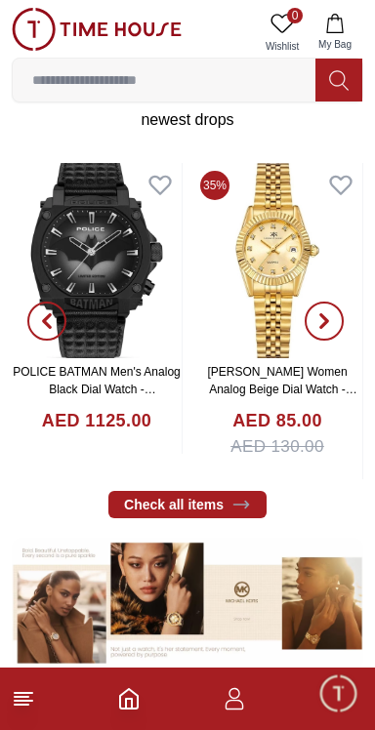
click at [335, 333] on span "button" at bounding box center [324, 321] width 39 height 39
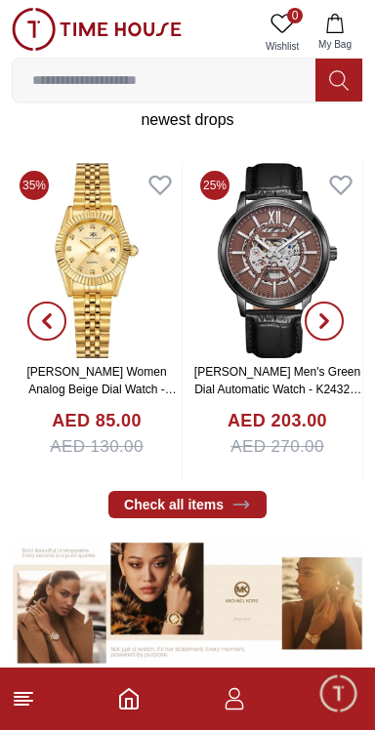
click at [339, 326] on span "button" at bounding box center [324, 321] width 39 height 39
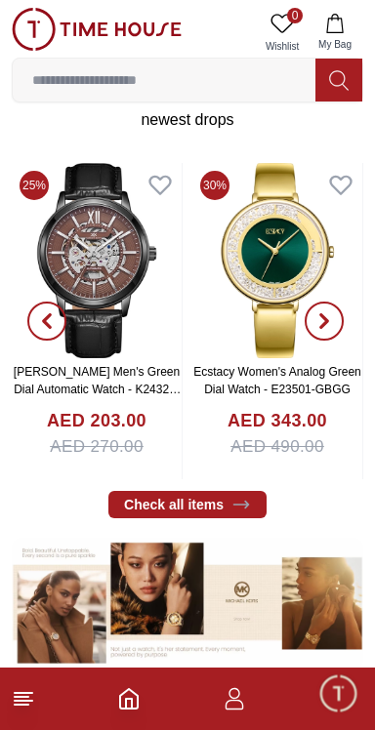
click at [335, 327] on span "button" at bounding box center [324, 321] width 39 height 39
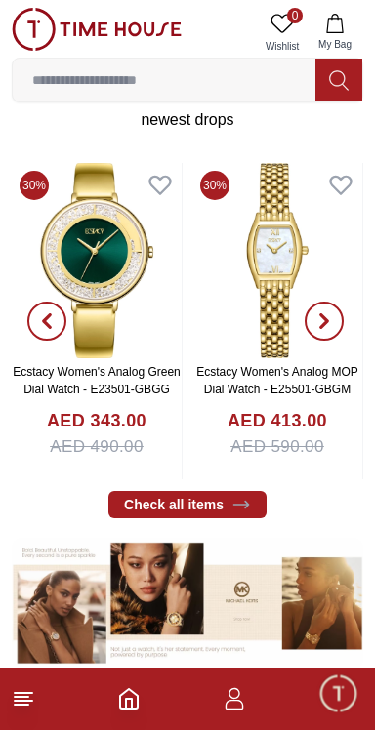
click at [339, 332] on span "button" at bounding box center [324, 321] width 39 height 39
click at [332, 329] on span "button" at bounding box center [324, 321] width 39 height 39
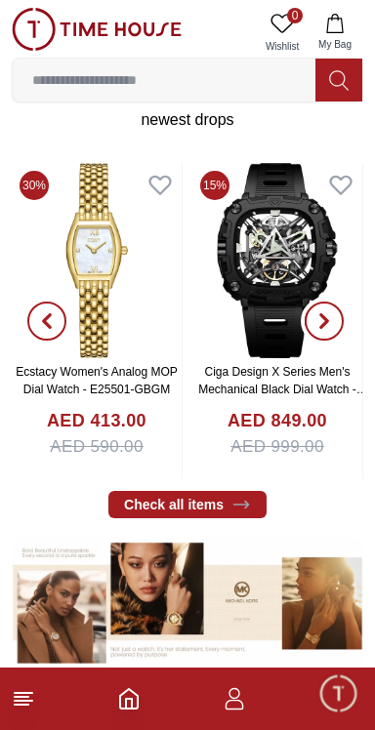
click at [315, 324] on span "button" at bounding box center [324, 321] width 39 height 39
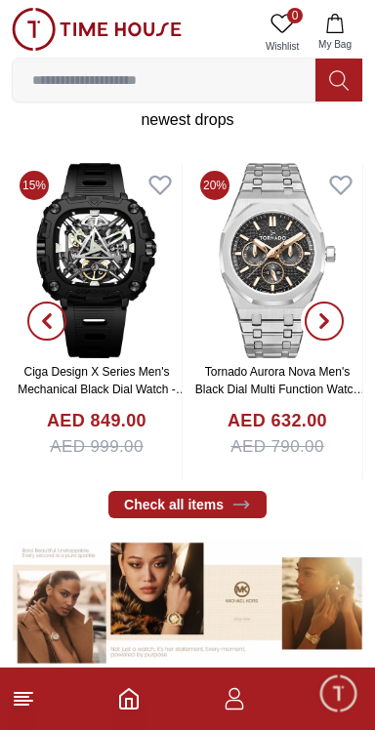
click at [328, 323] on icon "button" at bounding box center [324, 321] width 16 height 16
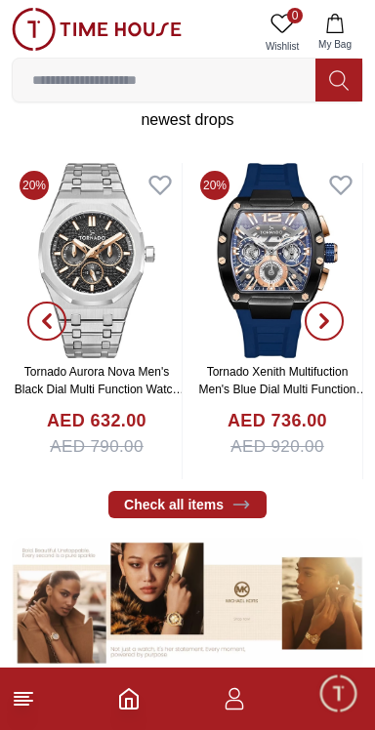
click at [314, 311] on span "button" at bounding box center [324, 321] width 39 height 39
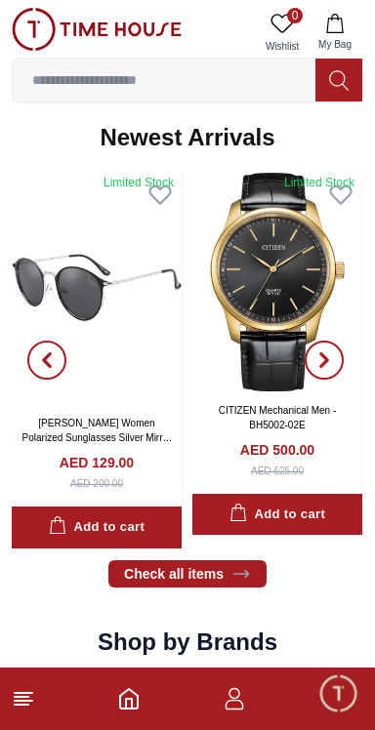
scroll to position [964, 0]
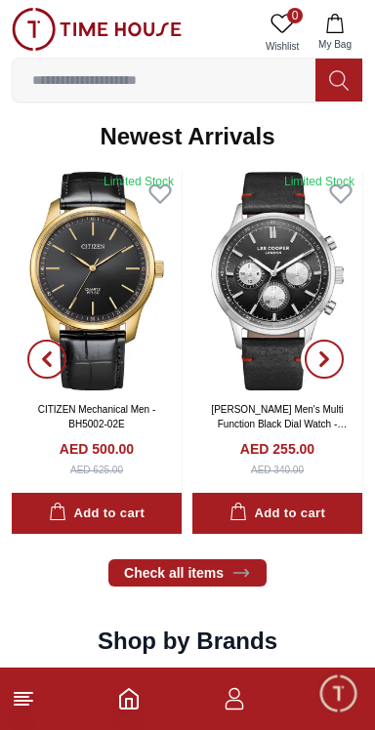
click at [336, 355] on span "button" at bounding box center [324, 359] width 39 height 39
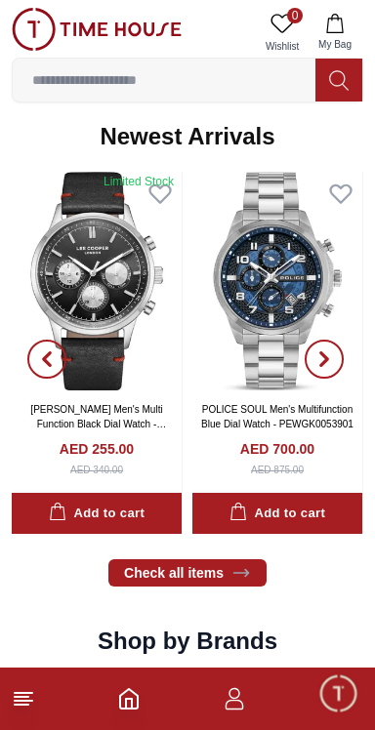
click at [333, 353] on span "button" at bounding box center [324, 359] width 39 height 39
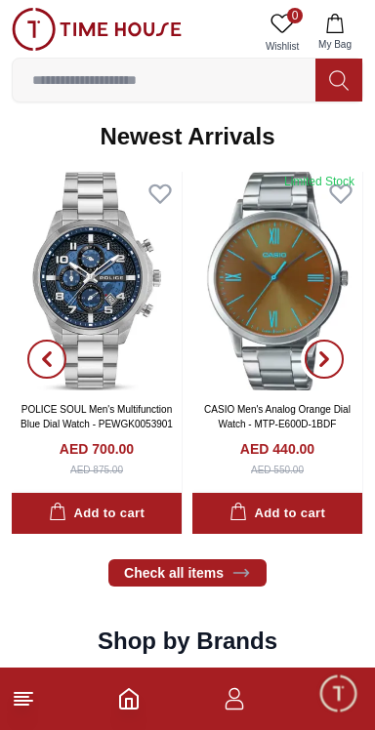
click at [327, 359] on icon "button" at bounding box center [324, 359] width 6 height 13
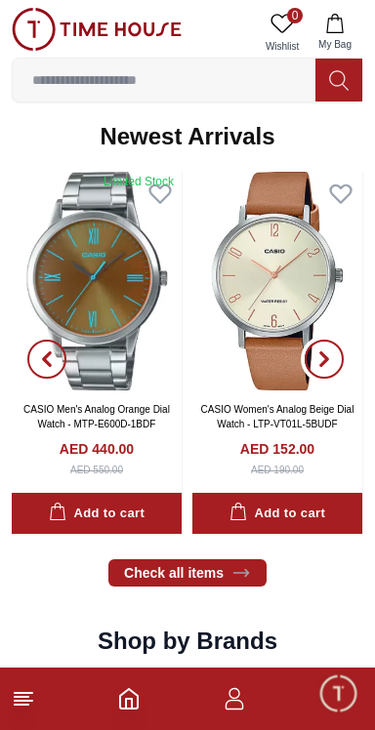
click at [329, 359] on icon "button" at bounding box center [324, 359] width 16 height 16
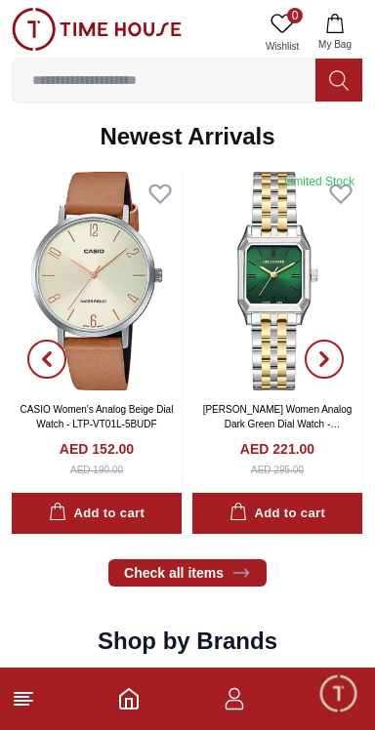
click at [332, 351] on span "button" at bounding box center [324, 359] width 39 height 39
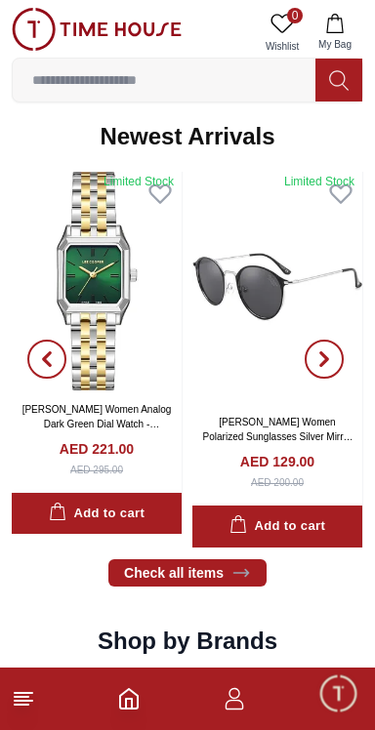
click at [331, 359] on icon "button" at bounding box center [324, 359] width 16 height 16
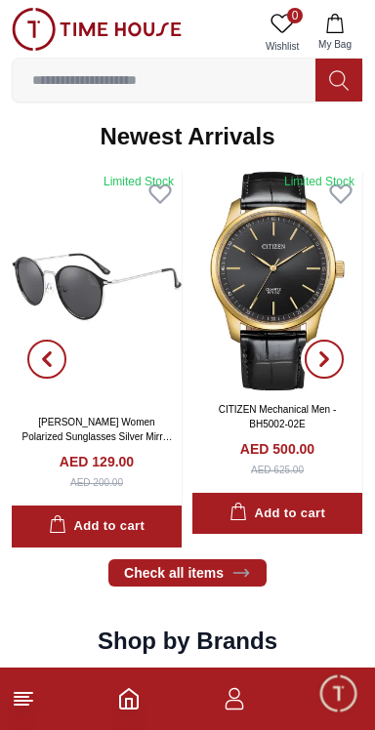
click at [331, 360] on icon "button" at bounding box center [324, 359] width 16 height 16
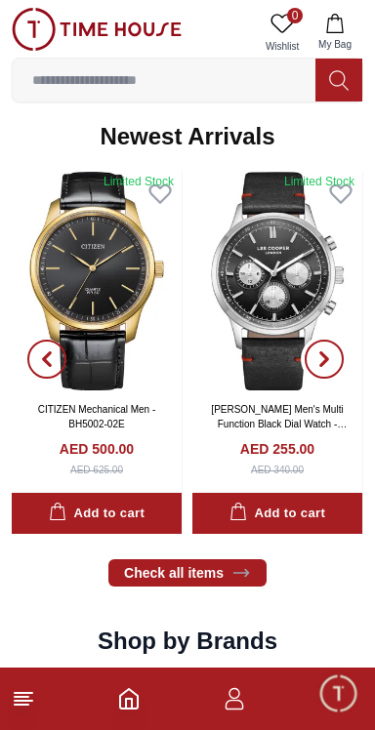
click at [325, 355] on icon "button" at bounding box center [324, 359] width 6 height 13
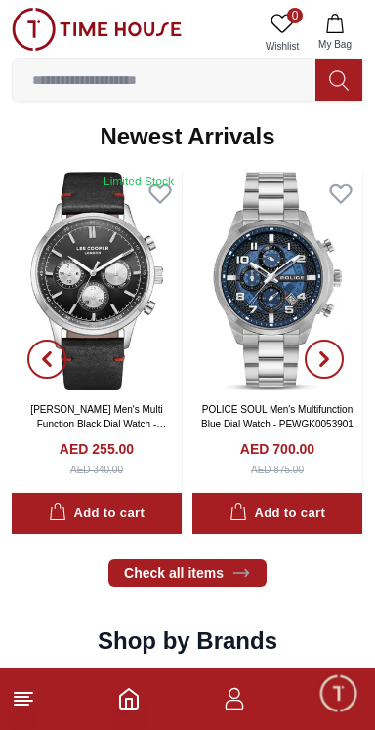
click at [327, 358] on icon "button" at bounding box center [324, 359] width 6 height 13
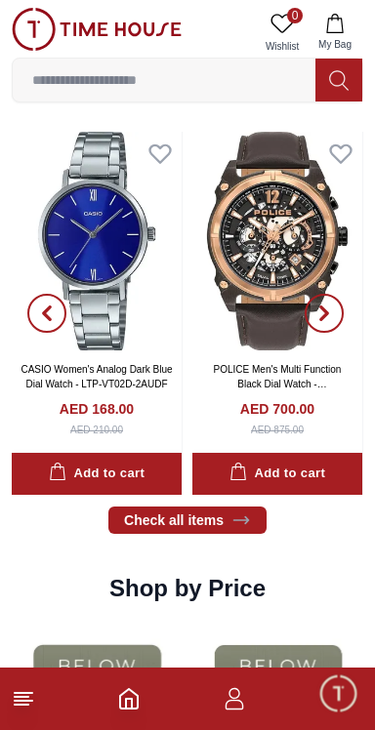
scroll to position [1865, 0]
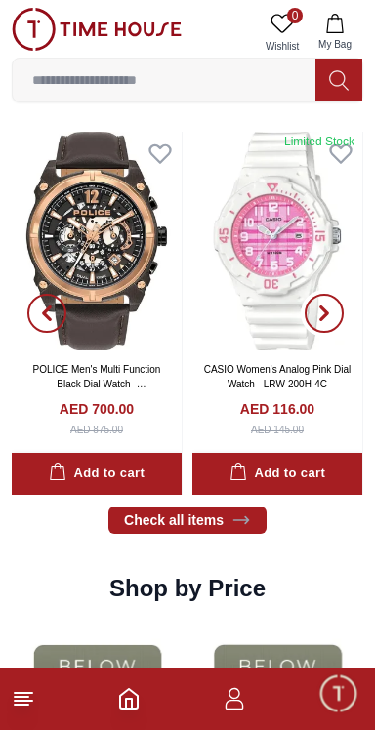
click at [327, 306] on icon "button" at bounding box center [324, 314] width 16 height 16
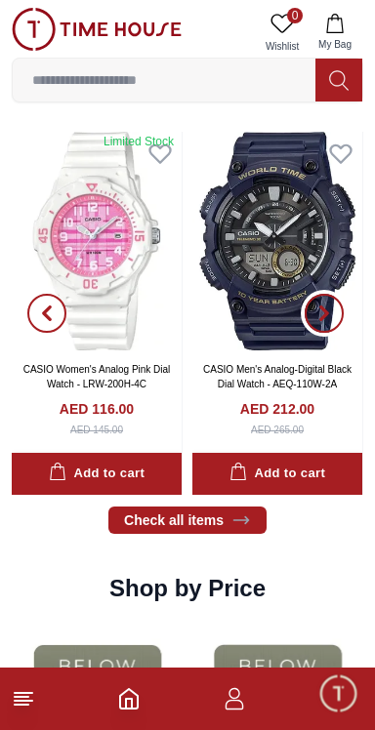
click at [322, 299] on span "button" at bounding box center [324, 313] width 39 height 39
click at [328, 309] on icon "button" at bounding box center [324, 314] width 16 height 16
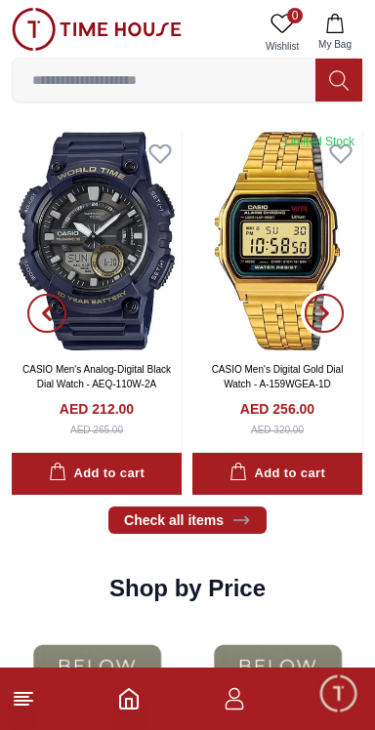
click at [329, 304] on span "button" at bounding box center [324, 313] width 39 height 39
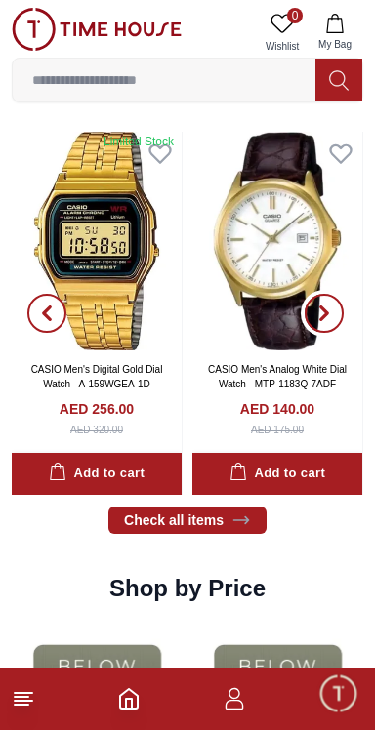
click at [326, 311] on icon "button" at bounding box center [324, 314] width 6 height 13
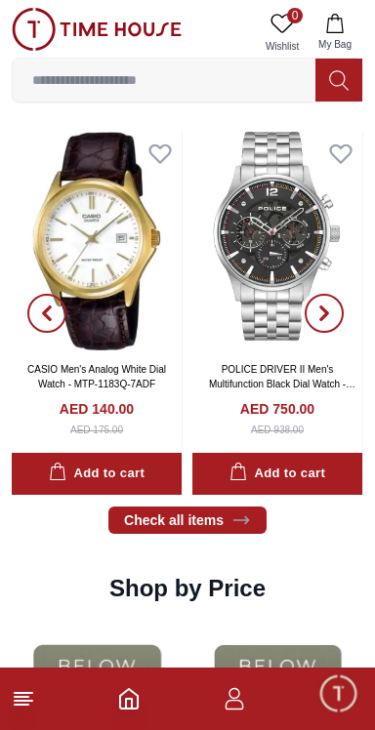
click at [324, 315] on icon "button" at bounding box center [324, 314] width 6 height 13
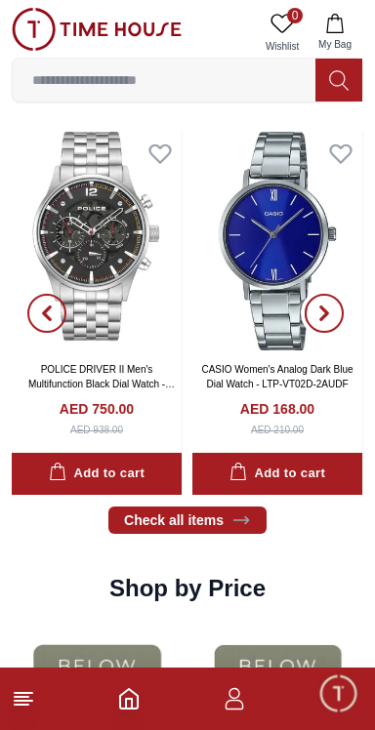
click at [329, 310] on icon "button" at bounding box center [324, 314] width 16 height 16
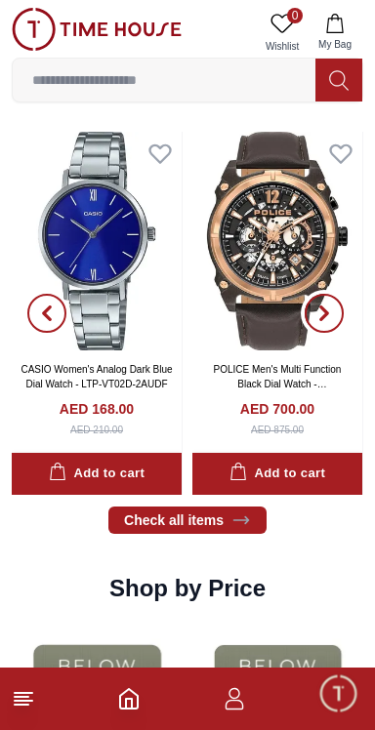
click at [330, 307] on icon "button" at bounding box center [324, 314] width 16 height 16
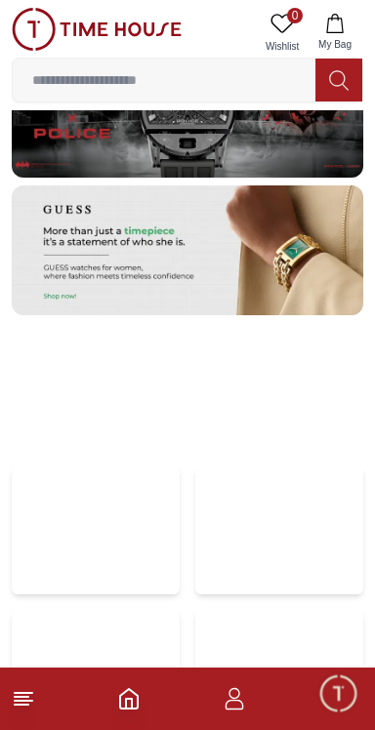
scroll to position [3528, 0]
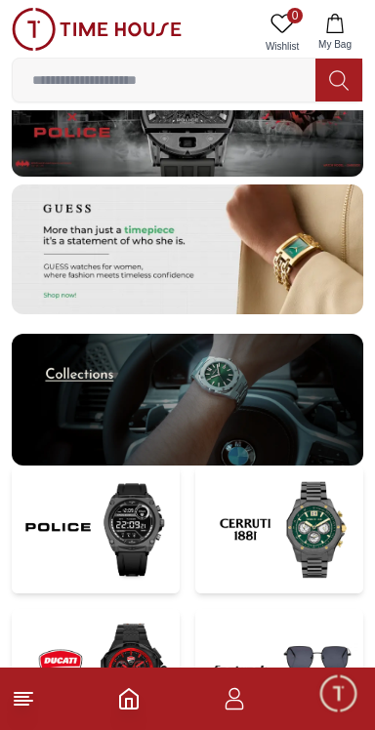
click at [257, 560] on img at bounding box center [279, 530] width 168 height 128
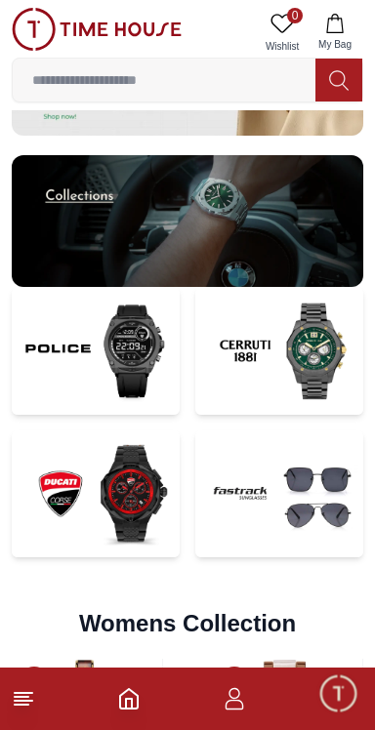
scroll to position [3710, 0]
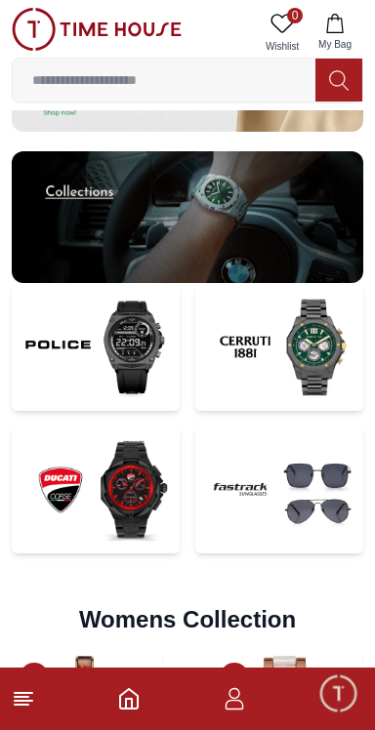
click at [246, 477] on img at bounding box center [279, 491] width 168 height 128
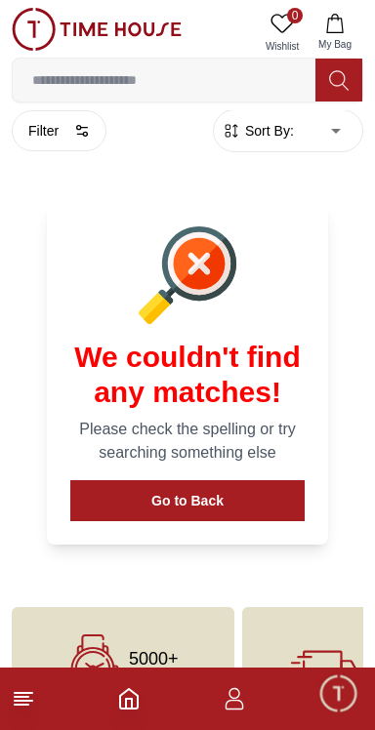
scroll to position [680, 0]
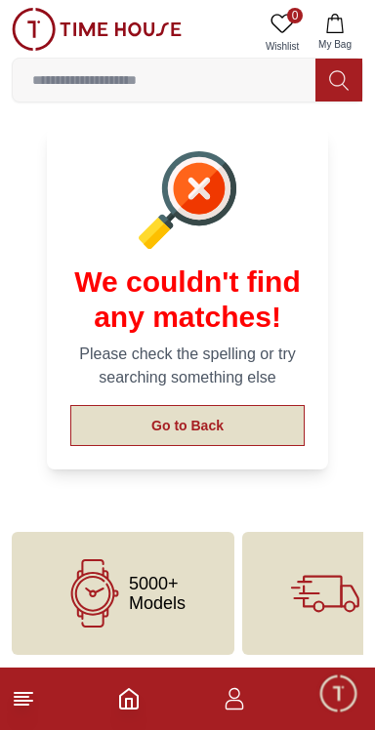
click at [248, 432] on button "Go to Back" at bounding box center [187, 425] width 234 height 41
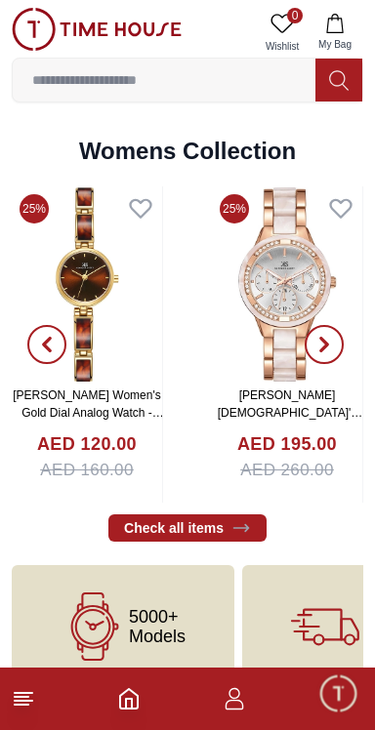
scroll to position [4214, 0]
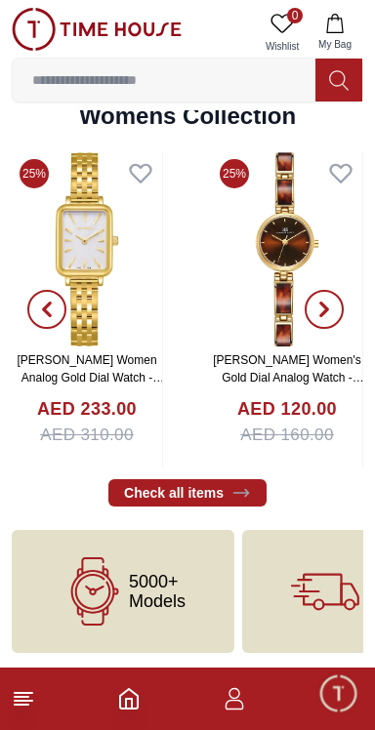
click at [128, 704] on icon "Home" at bounding box center [128, 698] width 23 height 23
